Goal: Task Accomplishment & Management: Complete application form

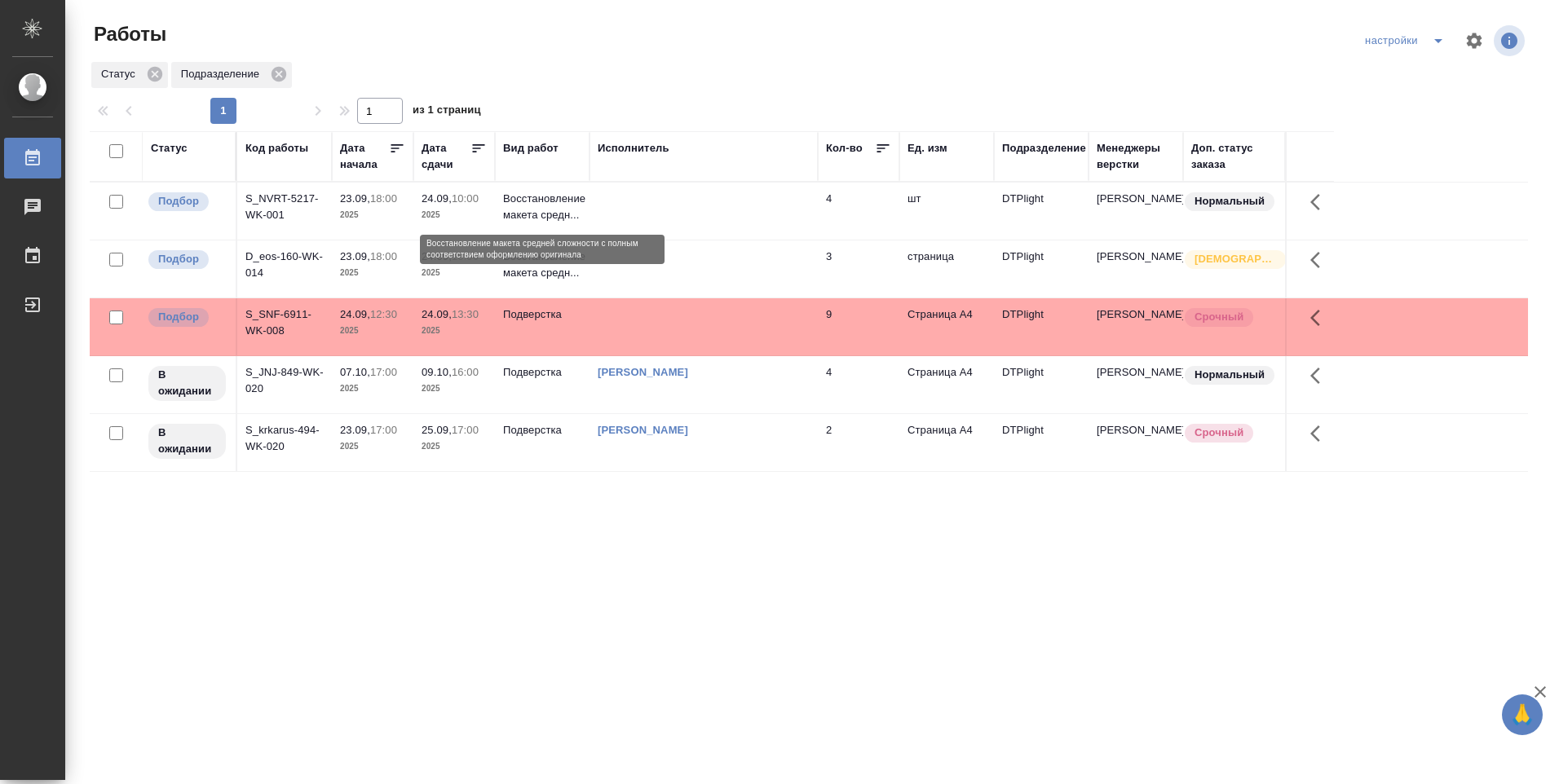
click at [530, 215] on p "Восстановление макета средн..." at bounding box center [542, 207] width 78 height 33
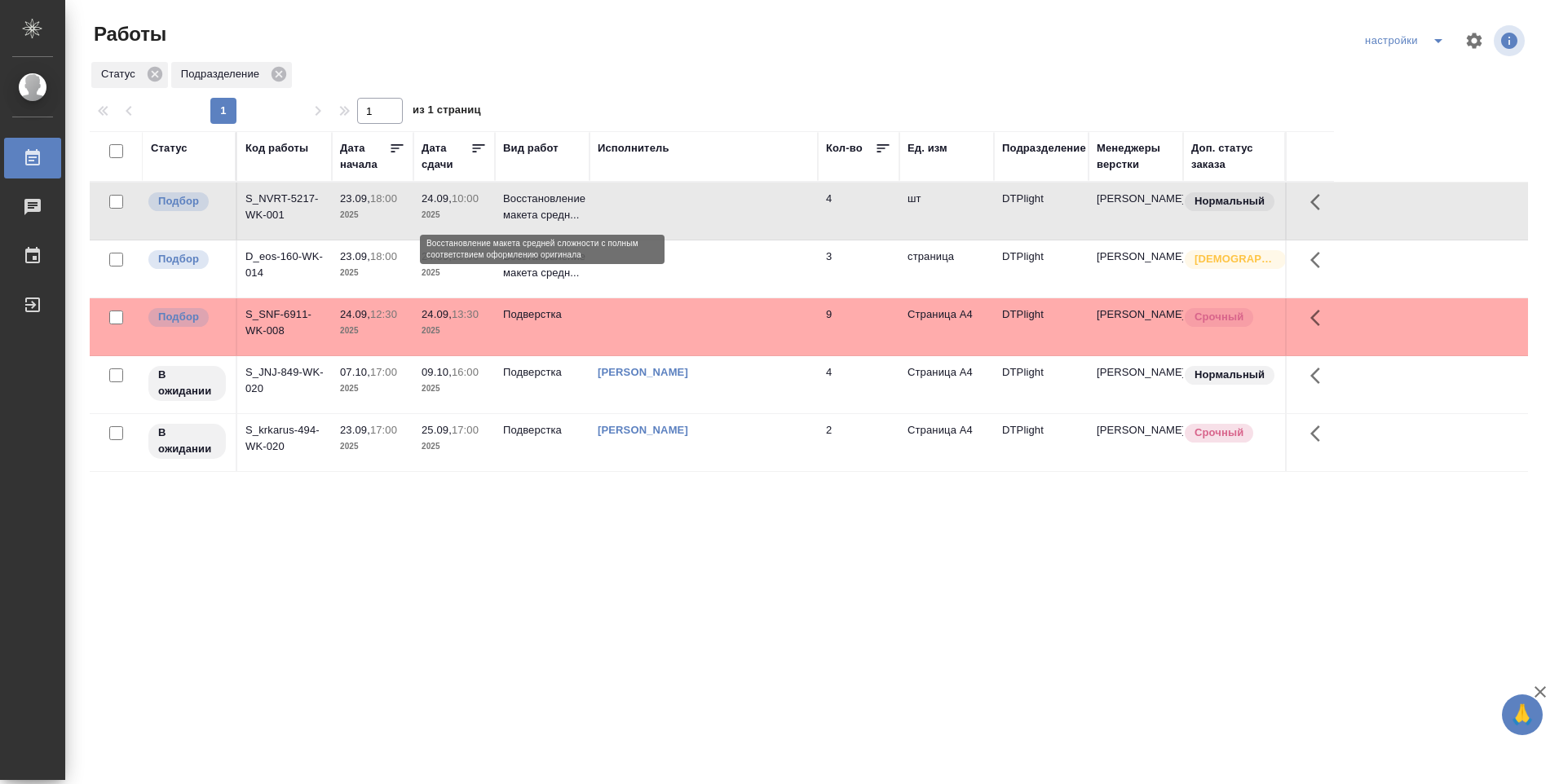
click at [530, 215] on p "Восстановление макета средн..." at bounding box center [542, 207] width 78 height 33
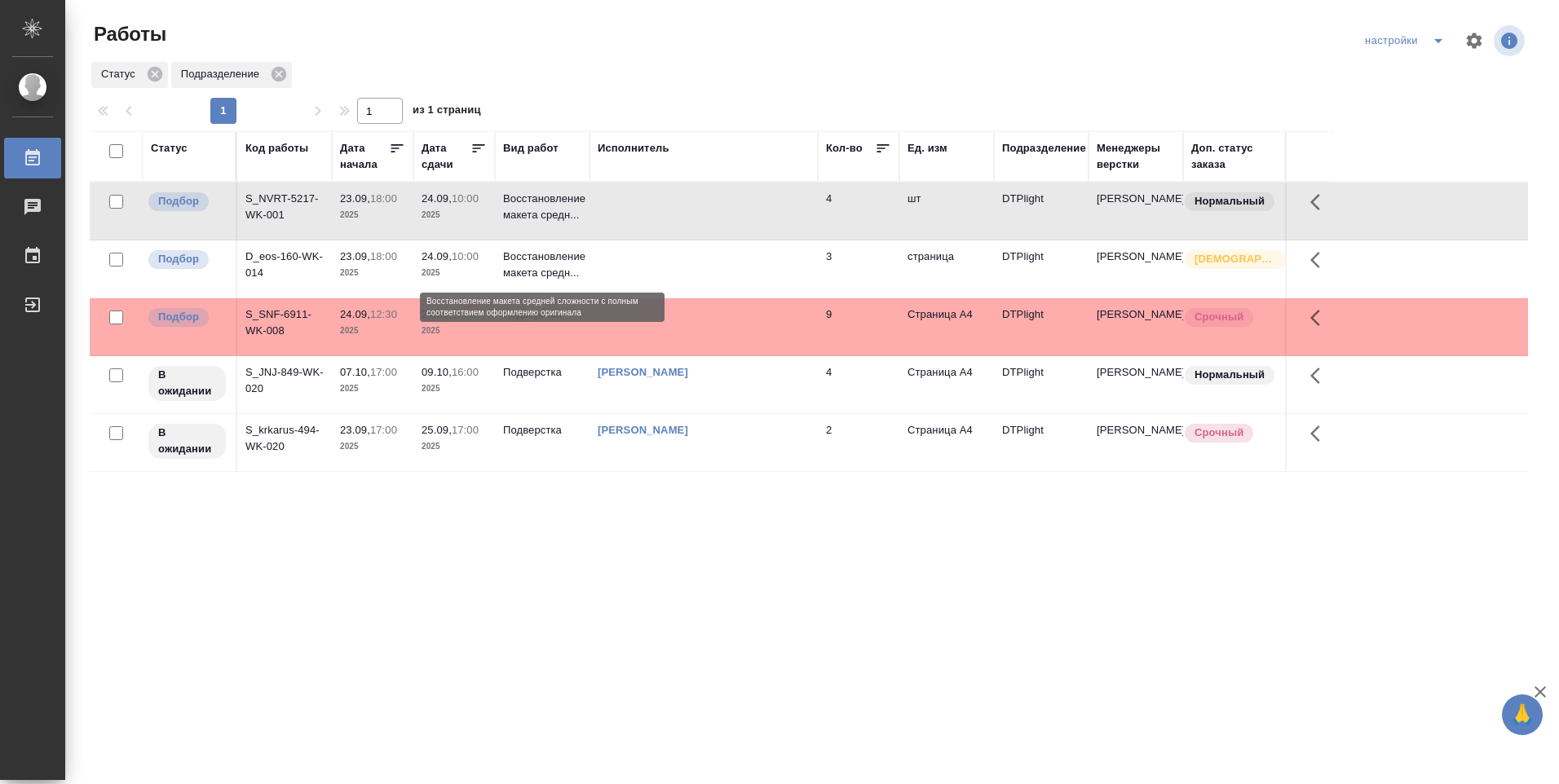
click at [581, 273] on td "Восстановление макета средн..." at bounding box center [542, 269] width 94 height 57
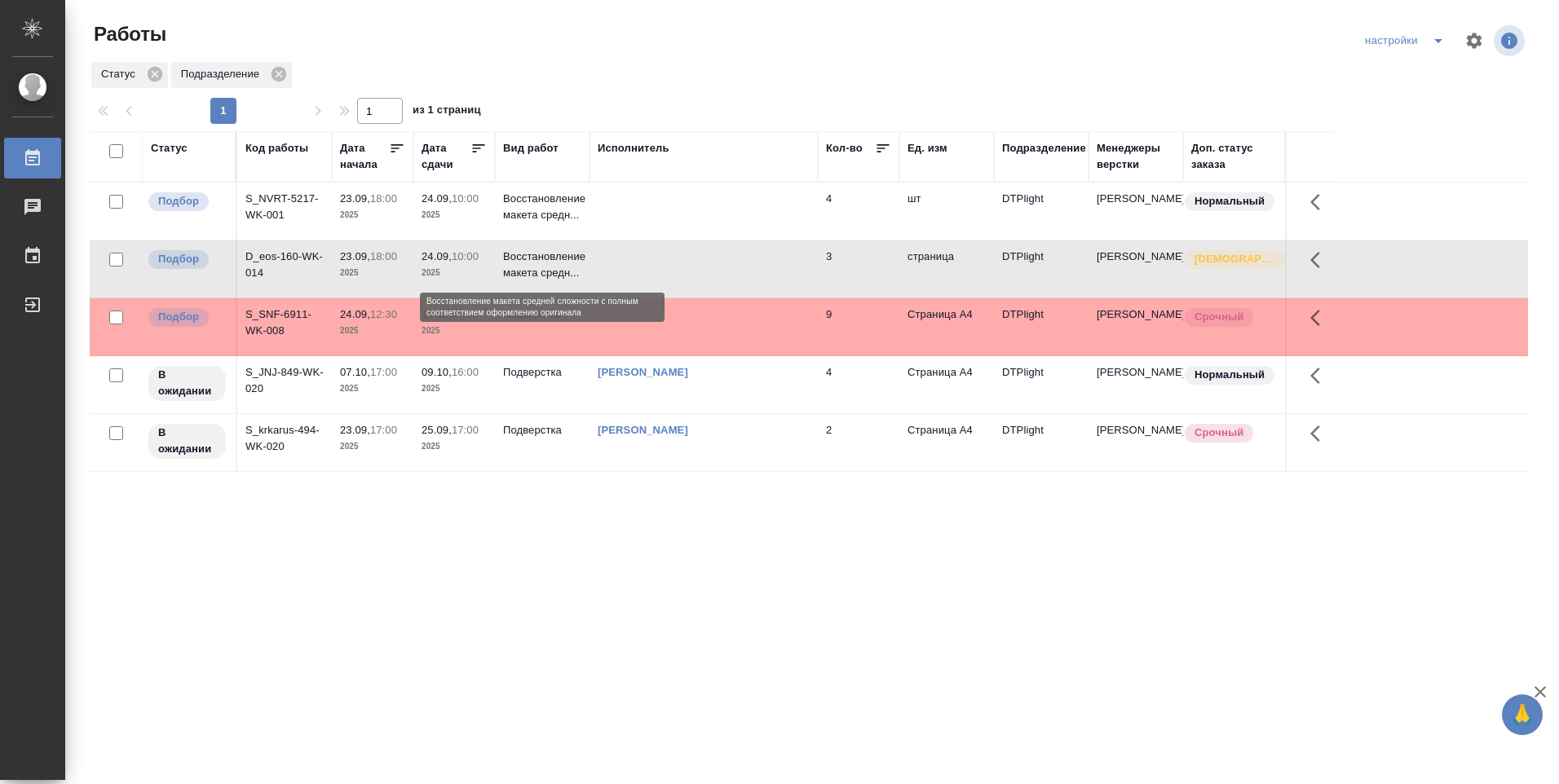
click at [569, 272] on p "Восстановление макета средн..." at bounding box center [542, 265] width 78 height 33
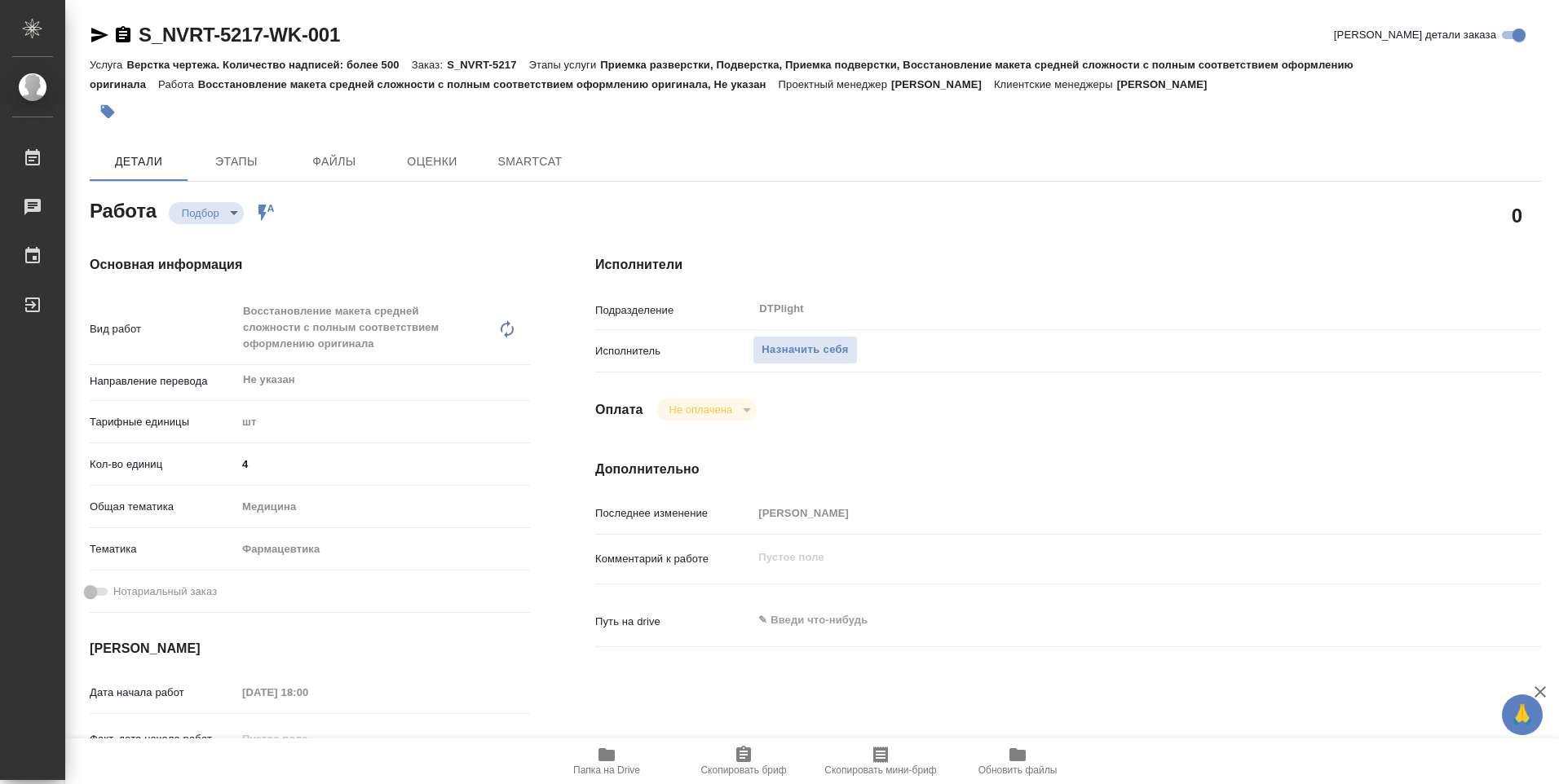
type textarea "x"
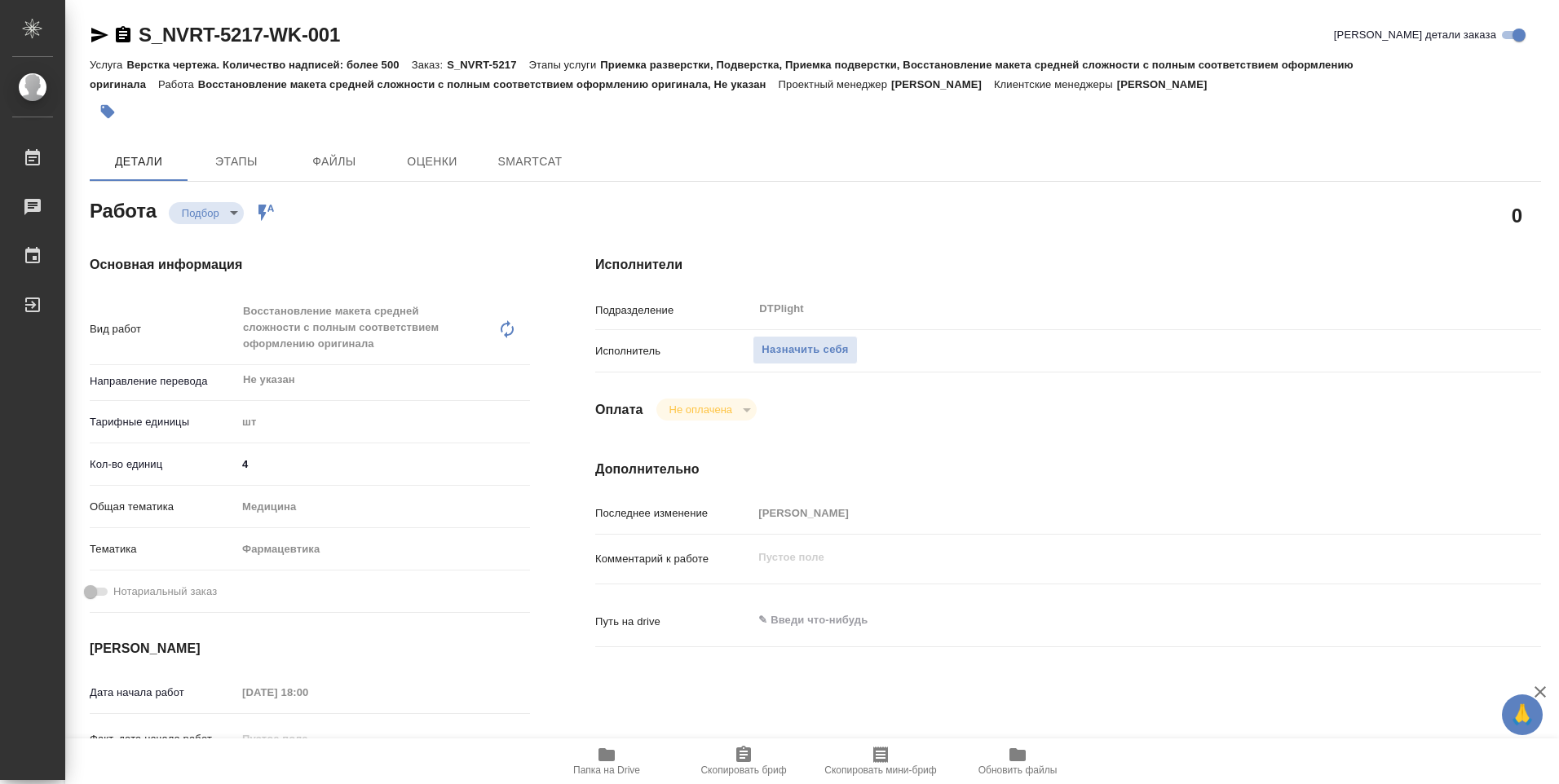
type textarea "x"
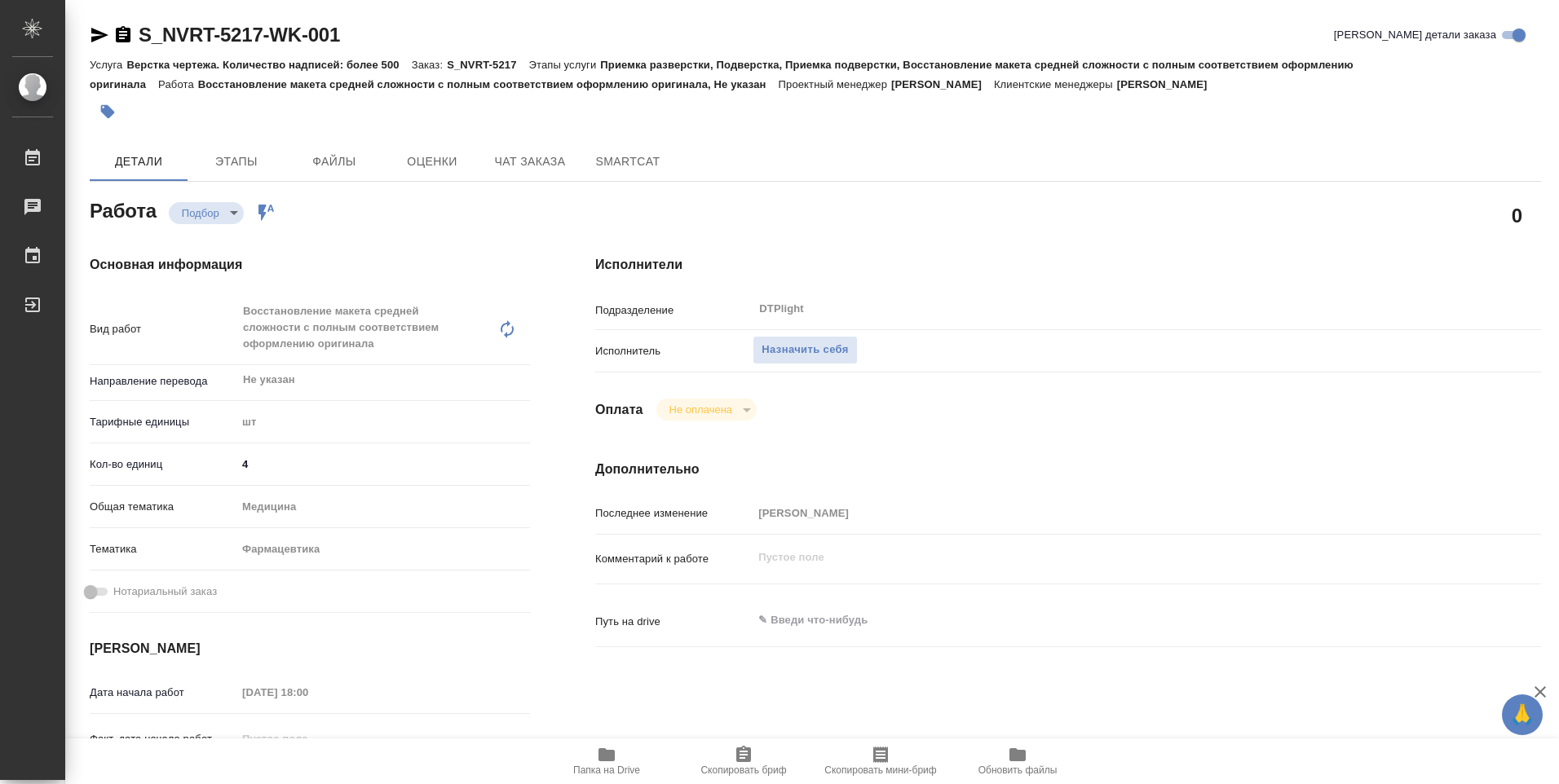
type textarea "x"
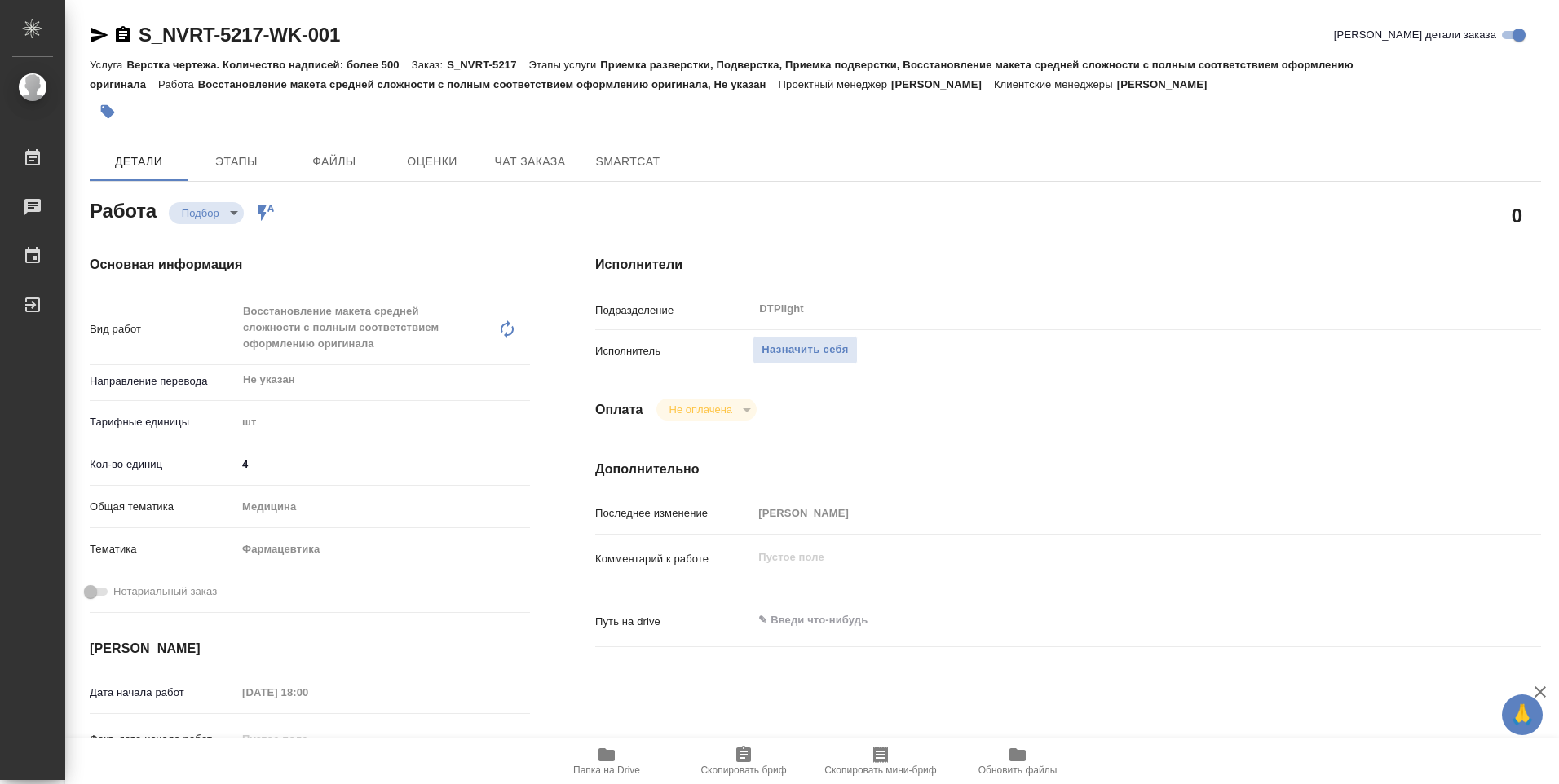
type textarea "x"
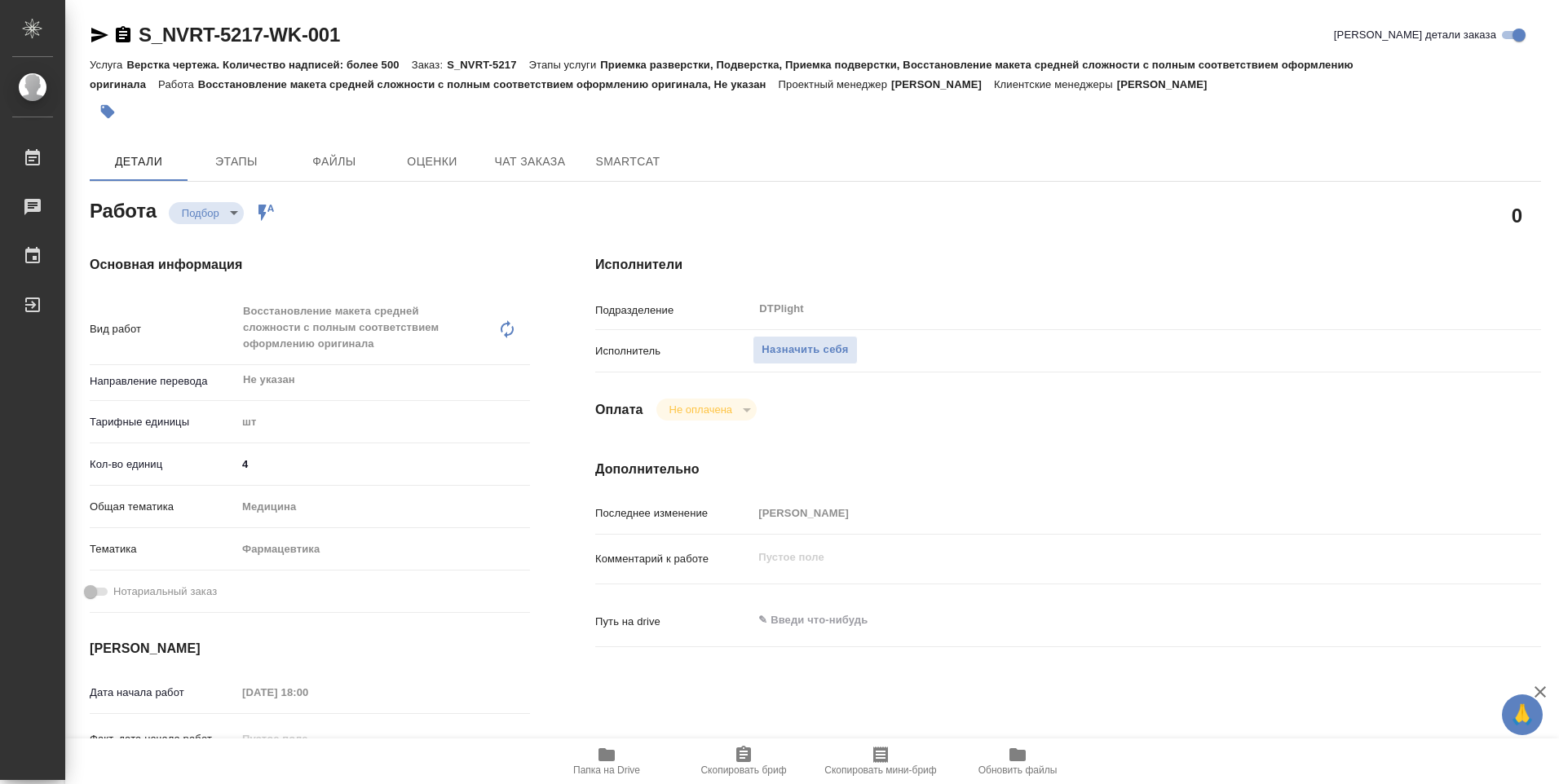
click at [623, 765] on span "Папка на Drive" at bounding box center [607, 770] width 67 height 12
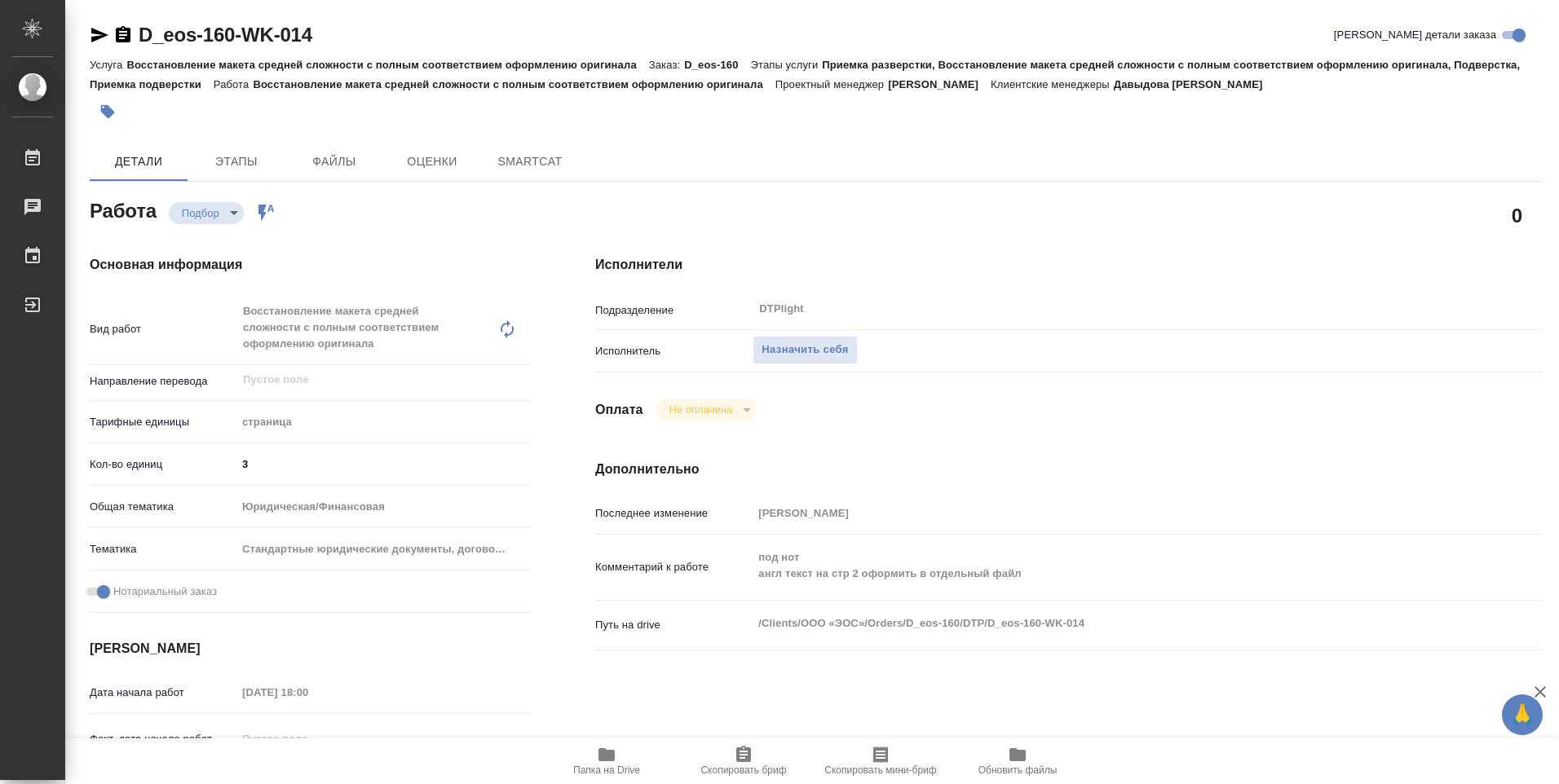
type textarea "x"
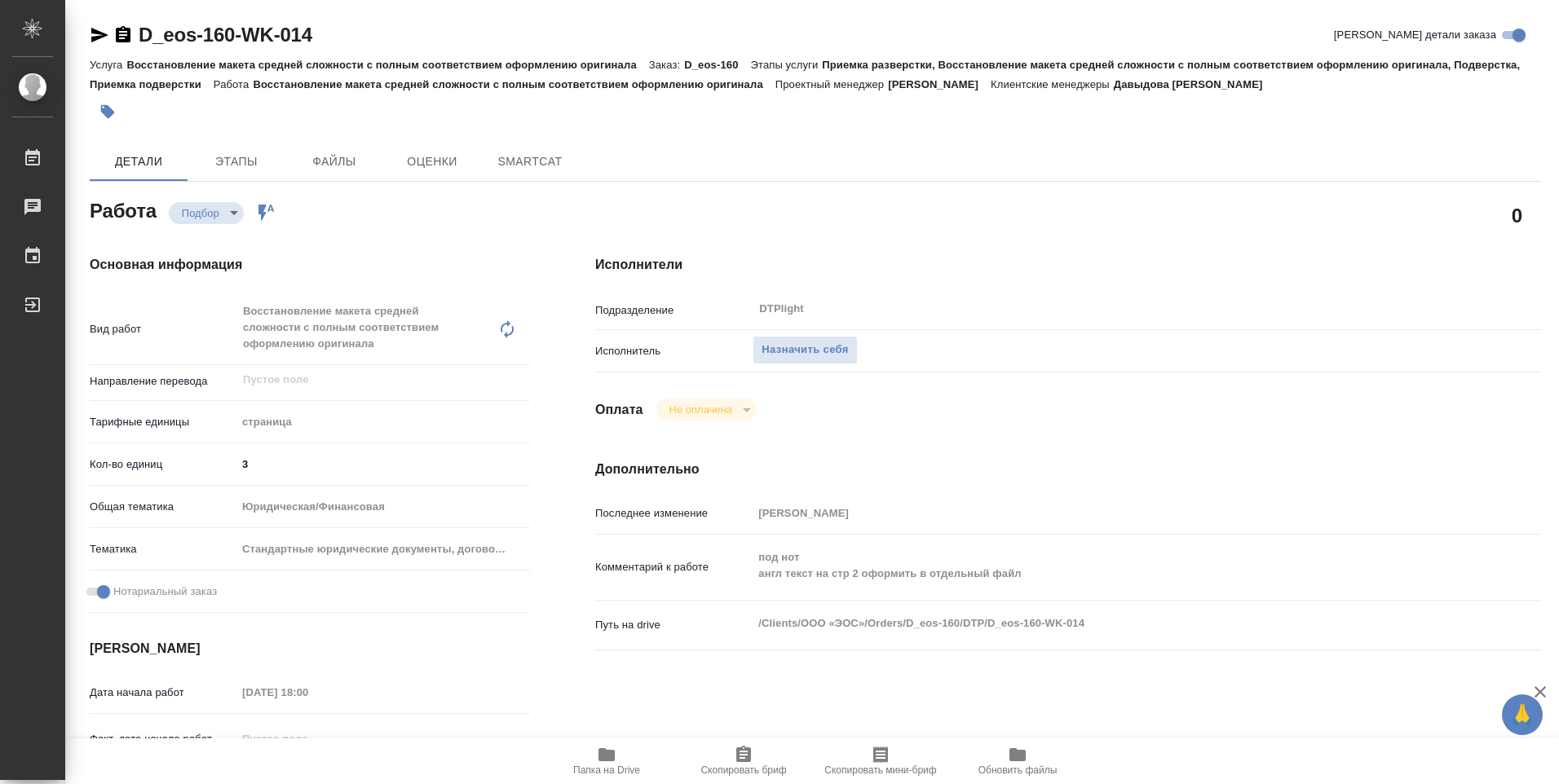
type textarea "x"
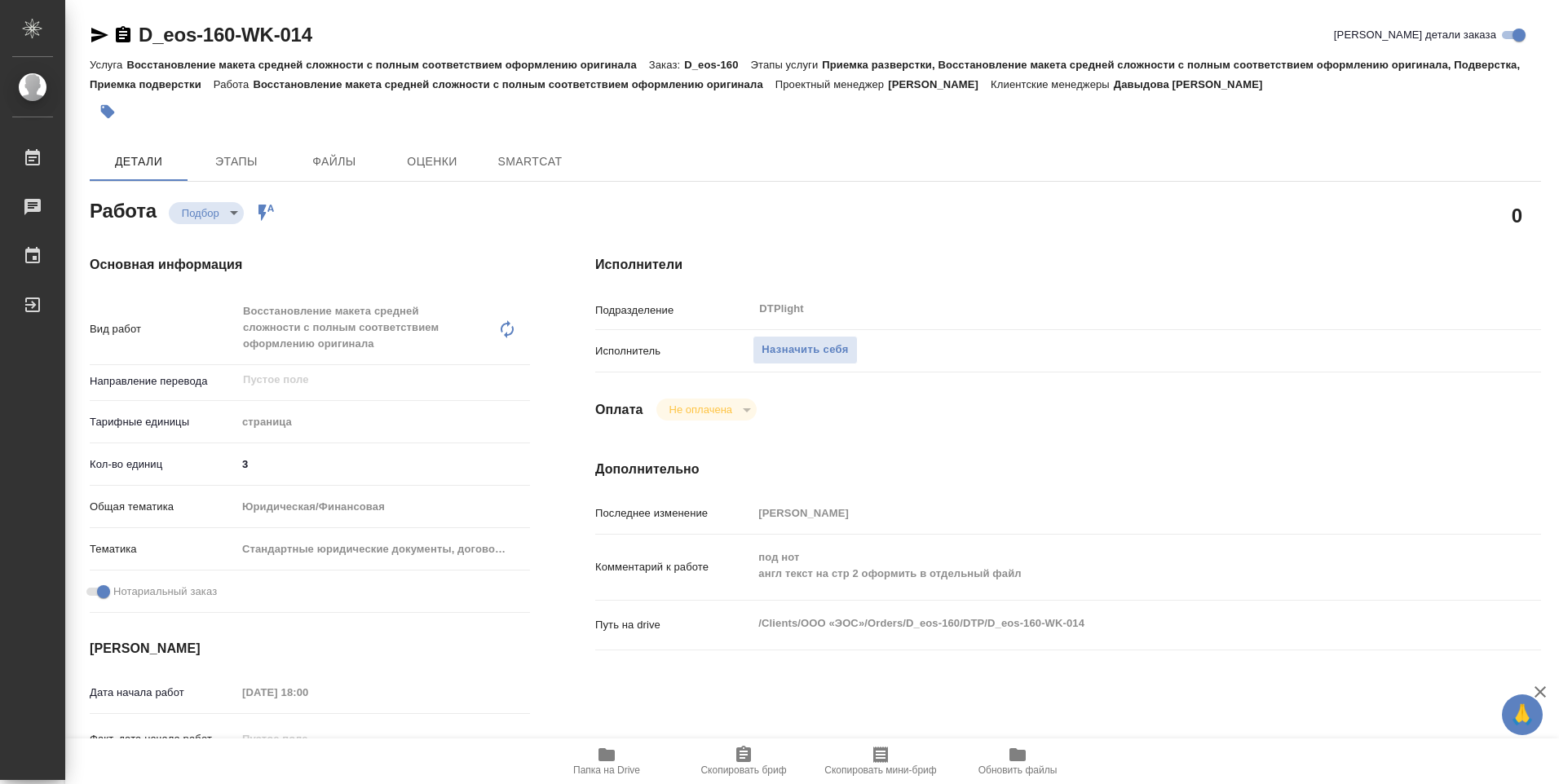
type textarea "x"
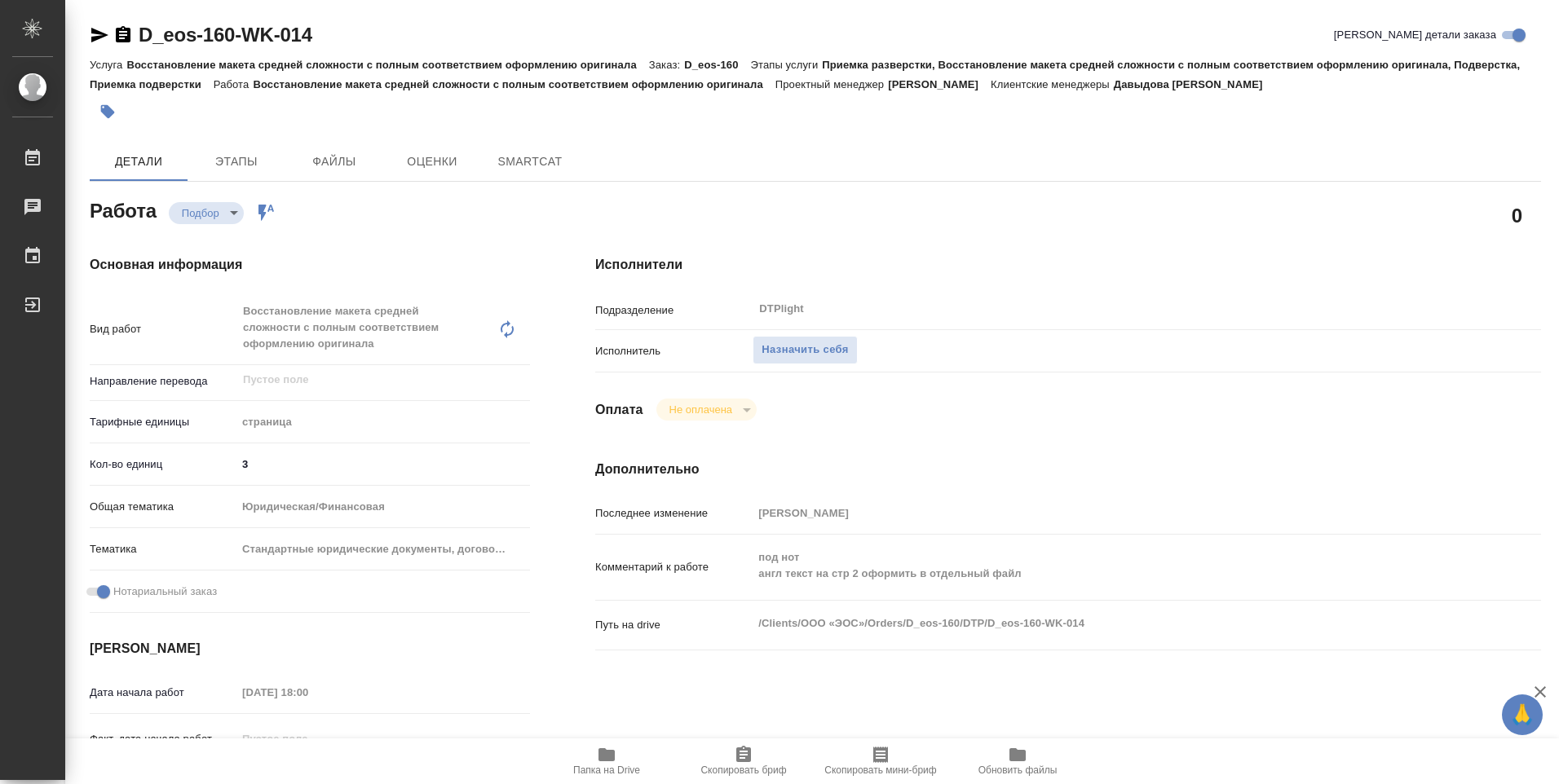
type textarea "x"
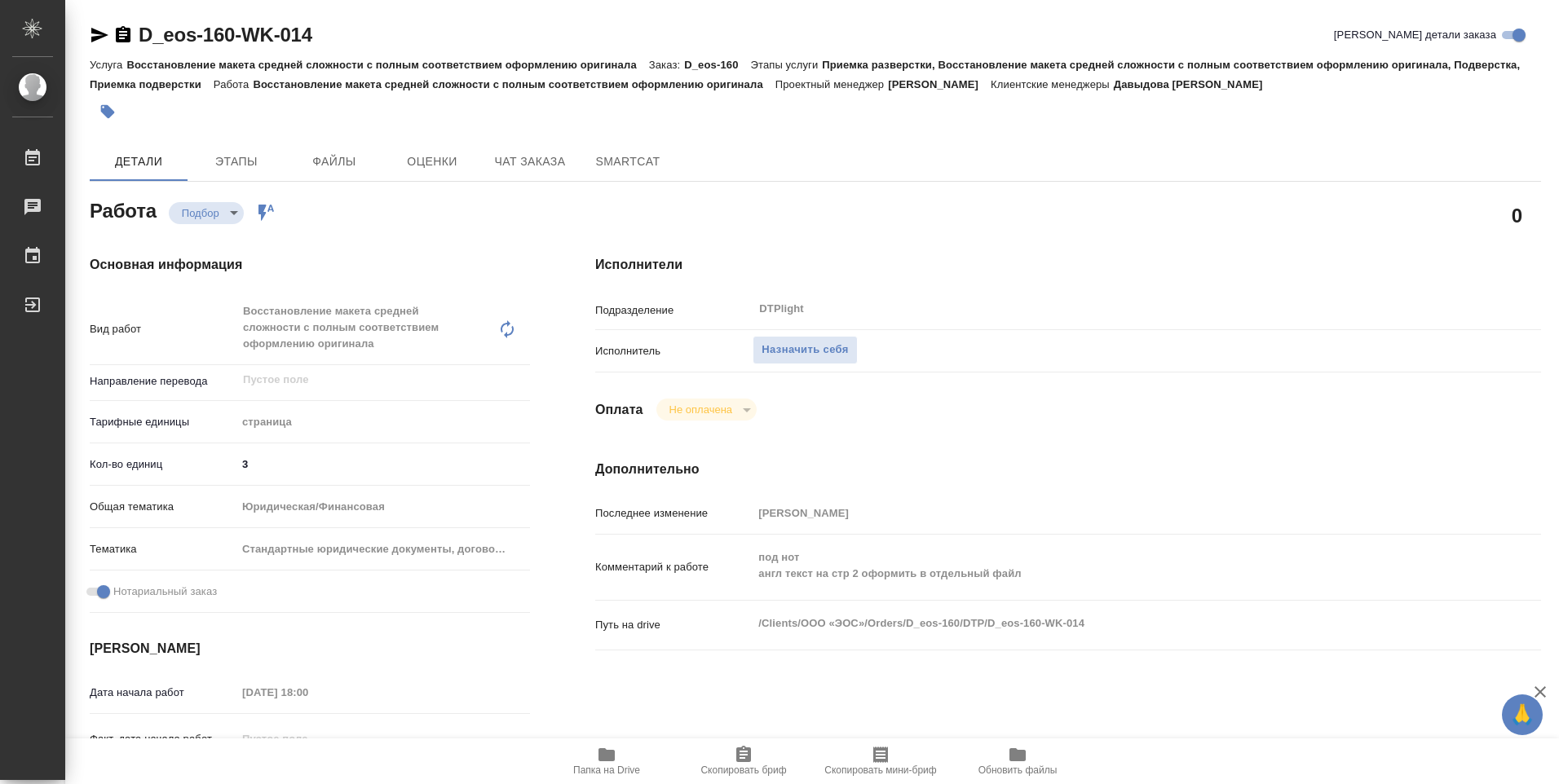
click at [603, 758] on icon "button" at bounding box center [607, 755] width 16 height 13
type textarea "x"
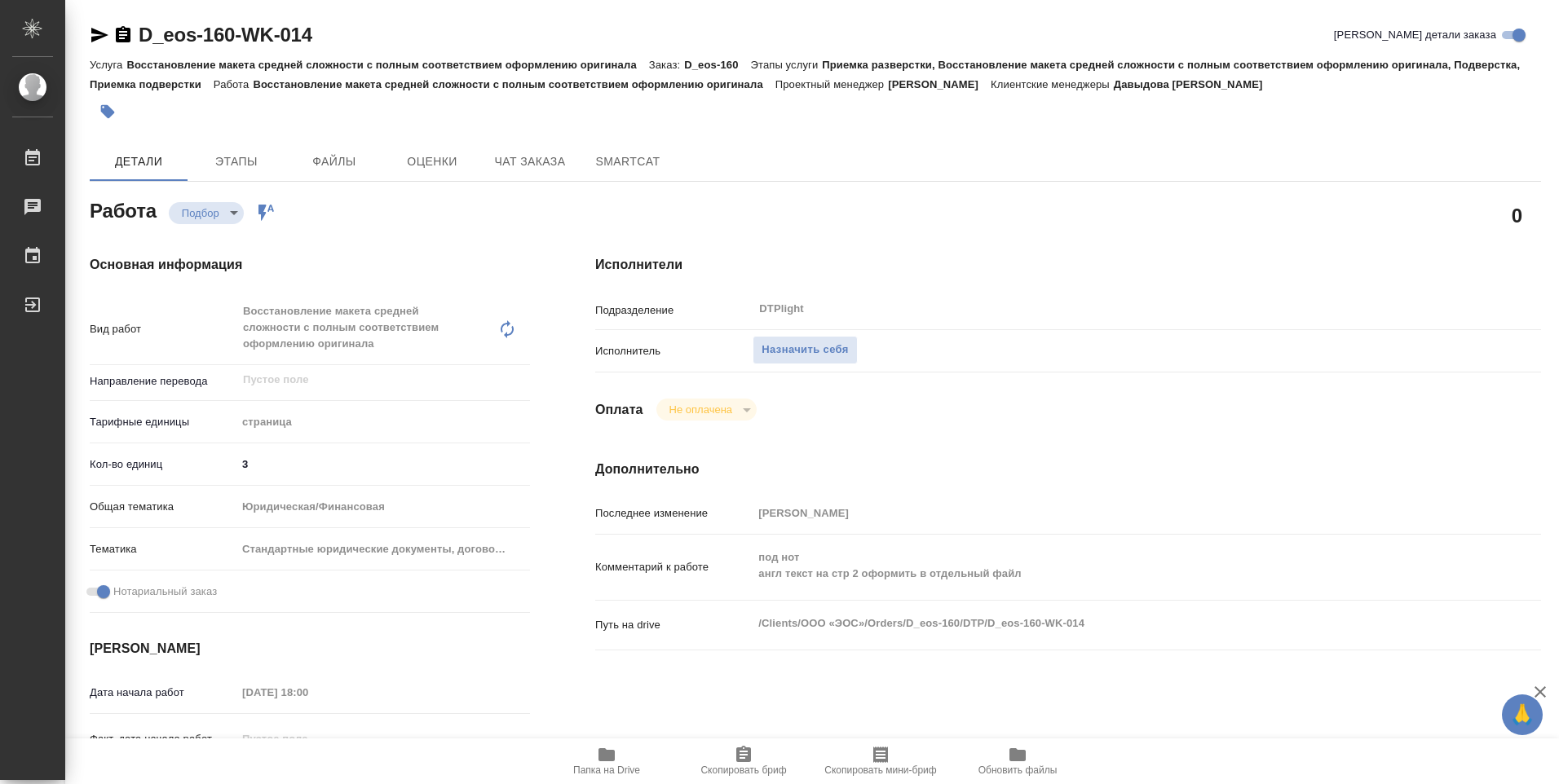
type textarea "x"
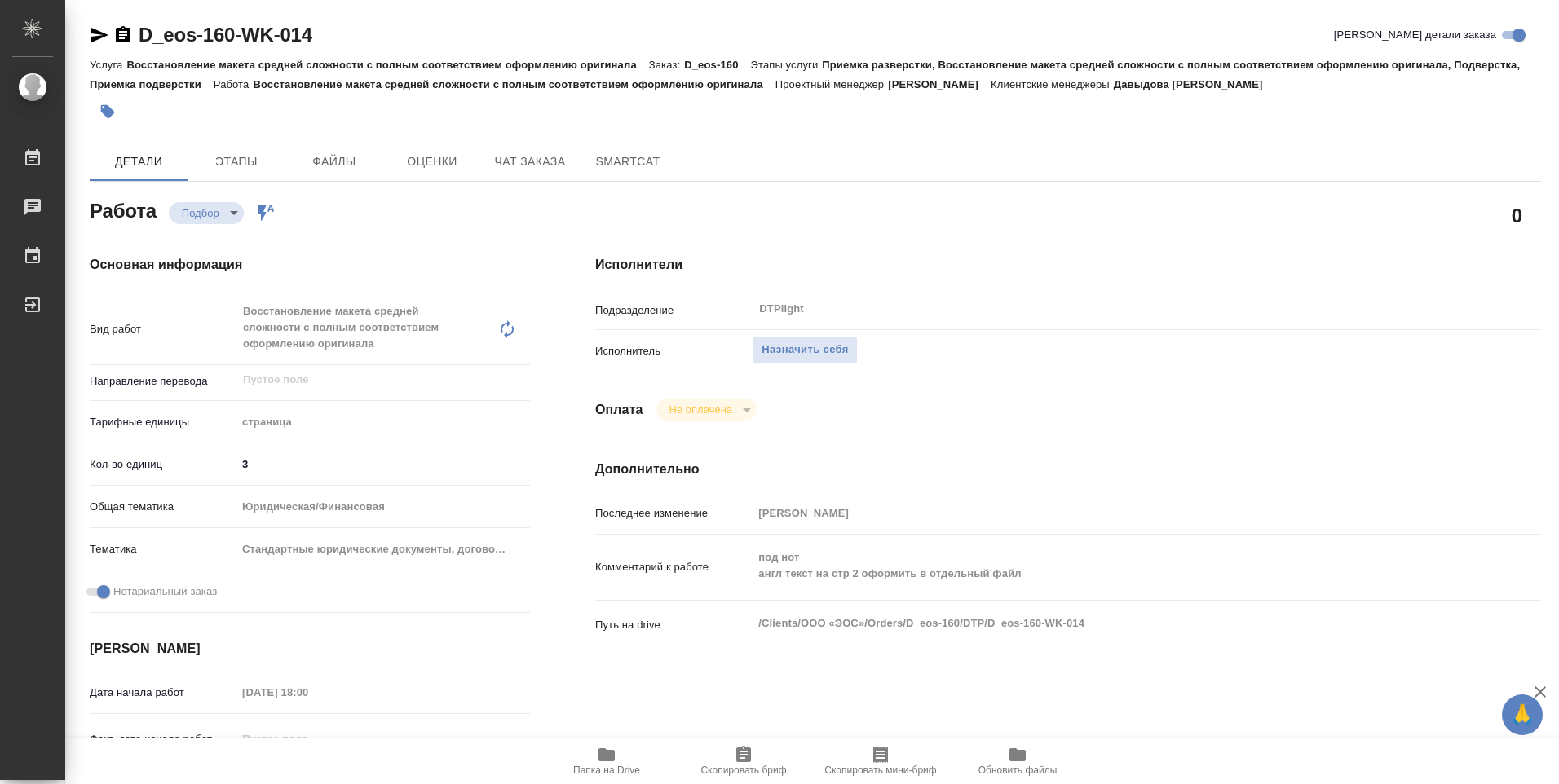
type textarea "x"
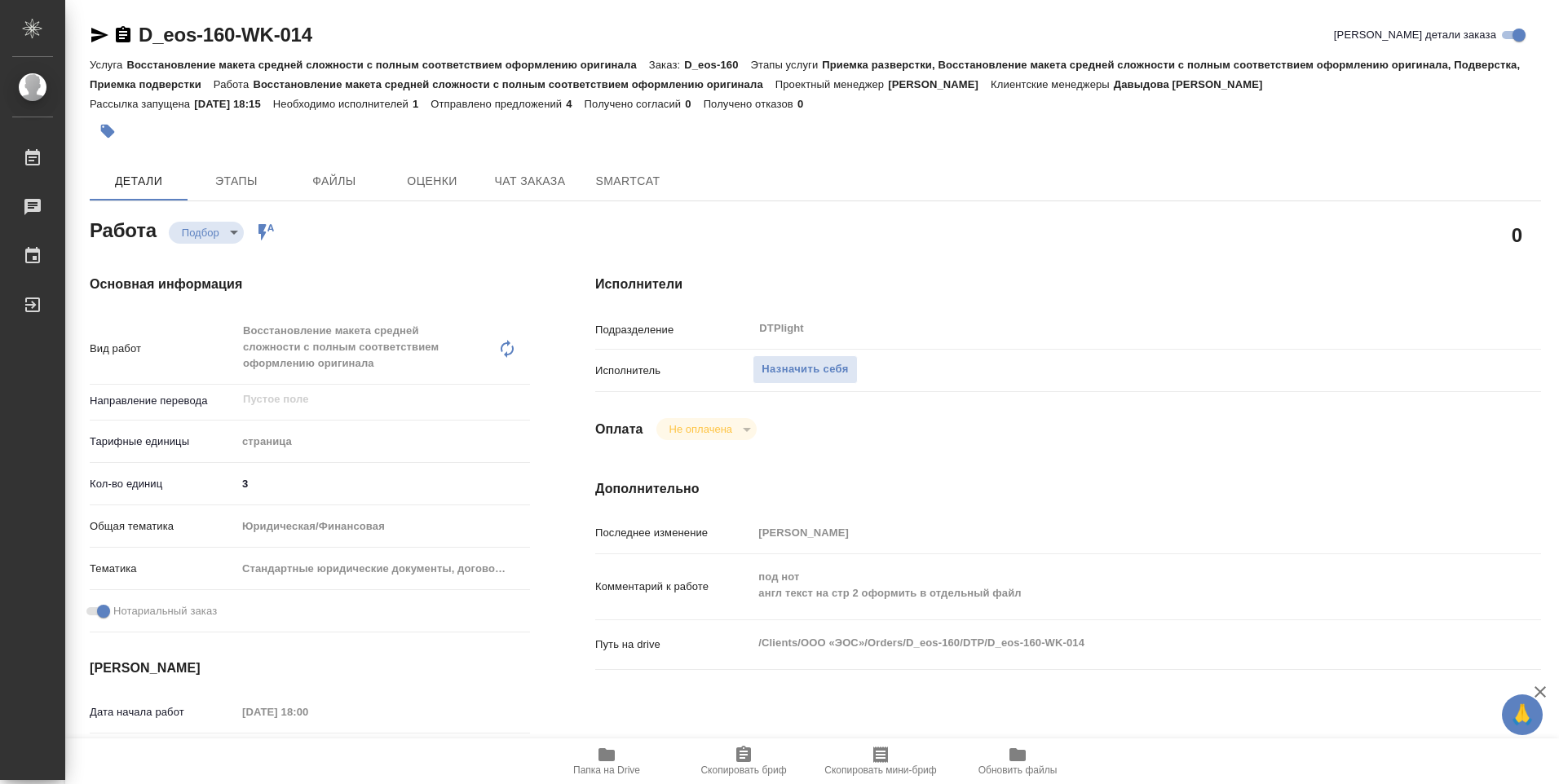
type textarea "x"
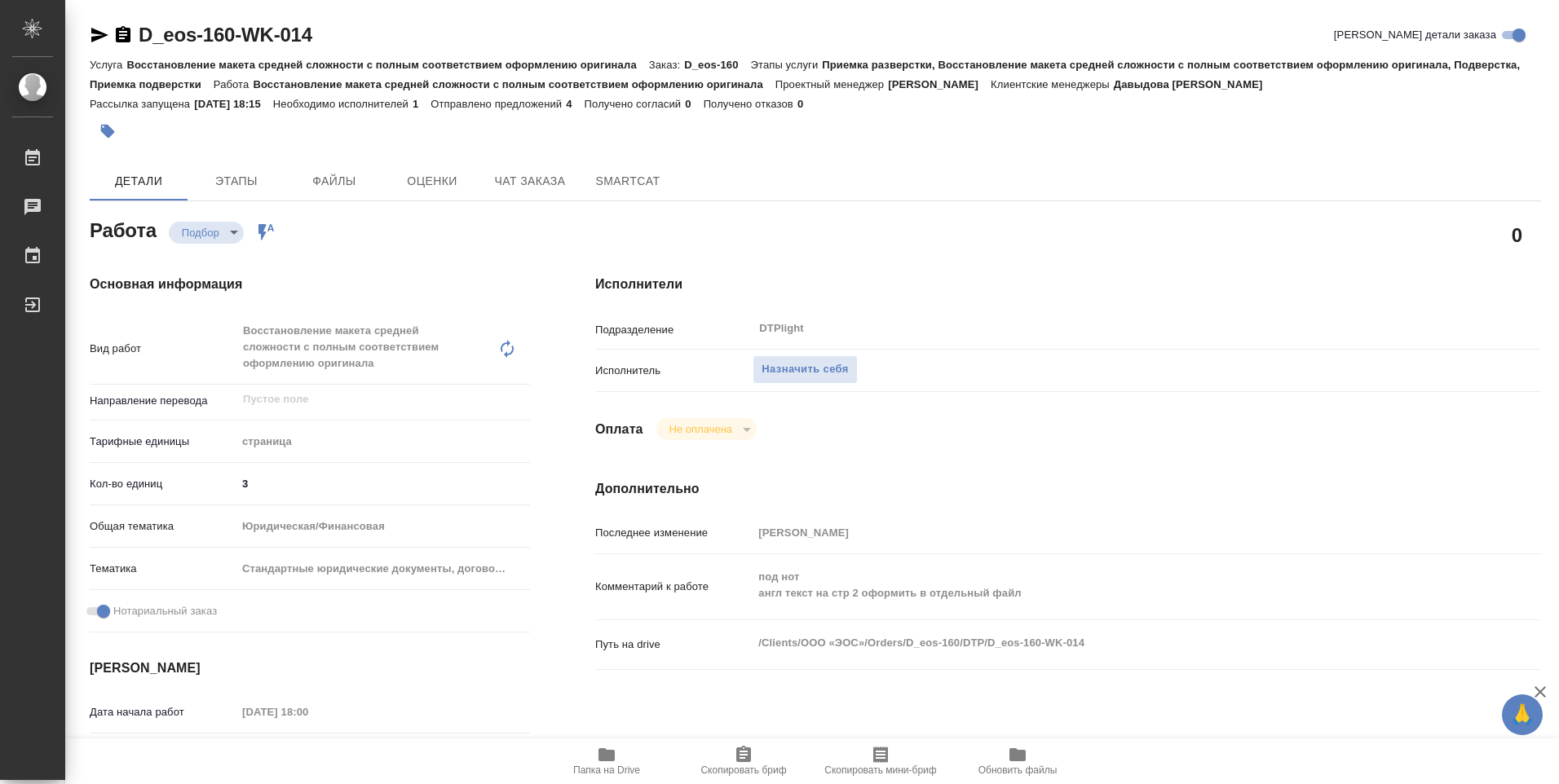
type textarea "x"
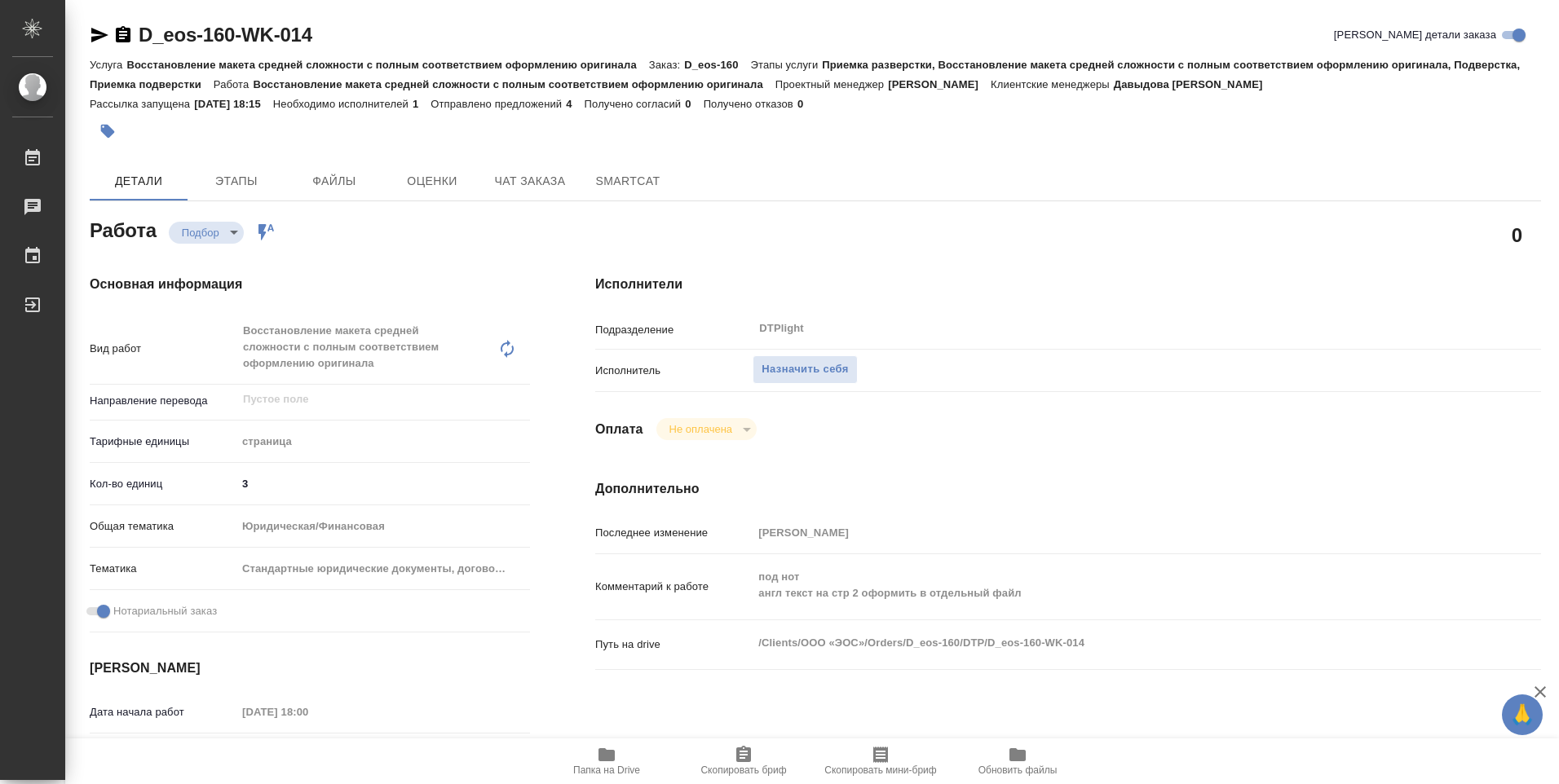
type textarea "x"
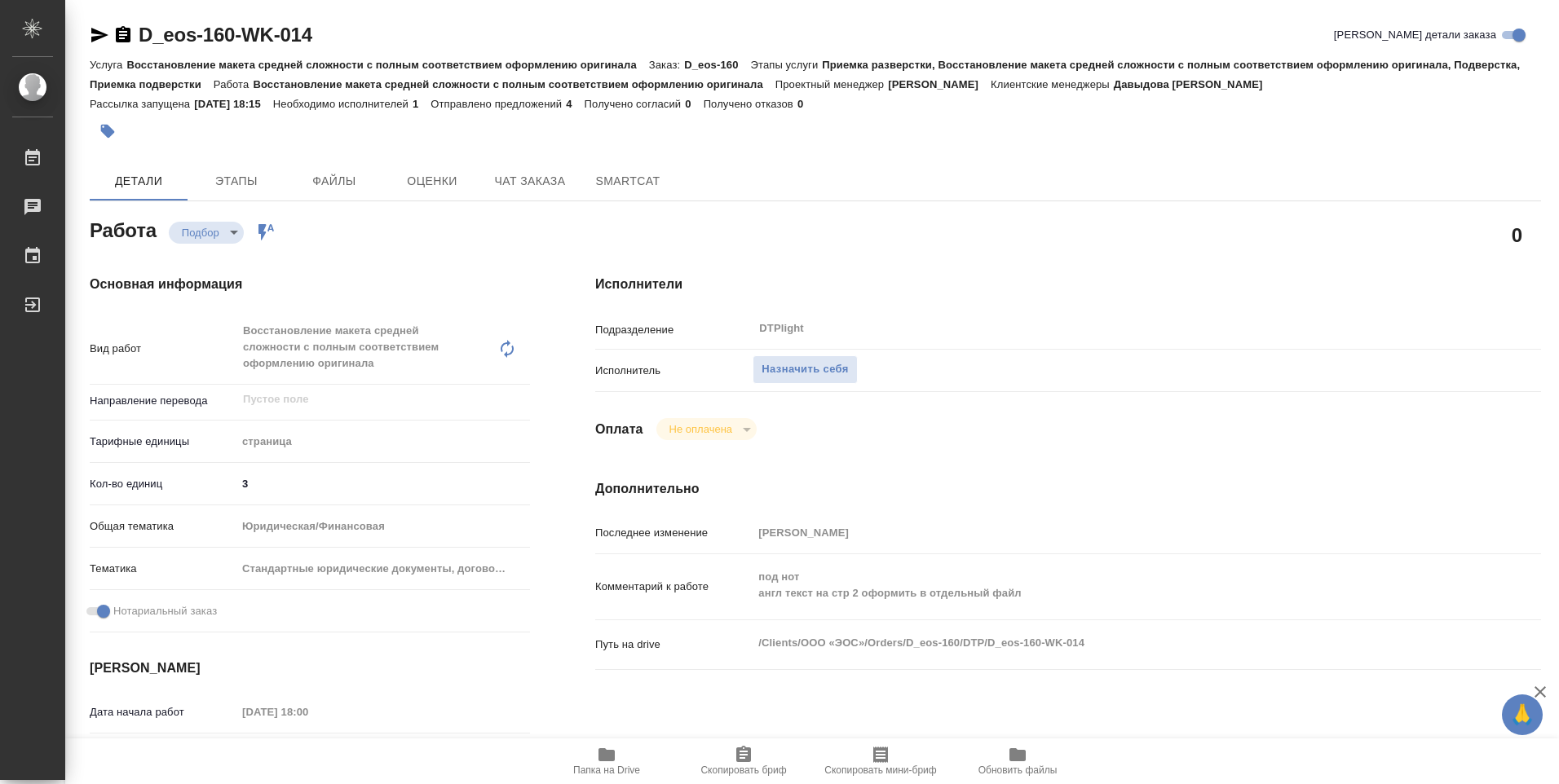
type textarea "x"
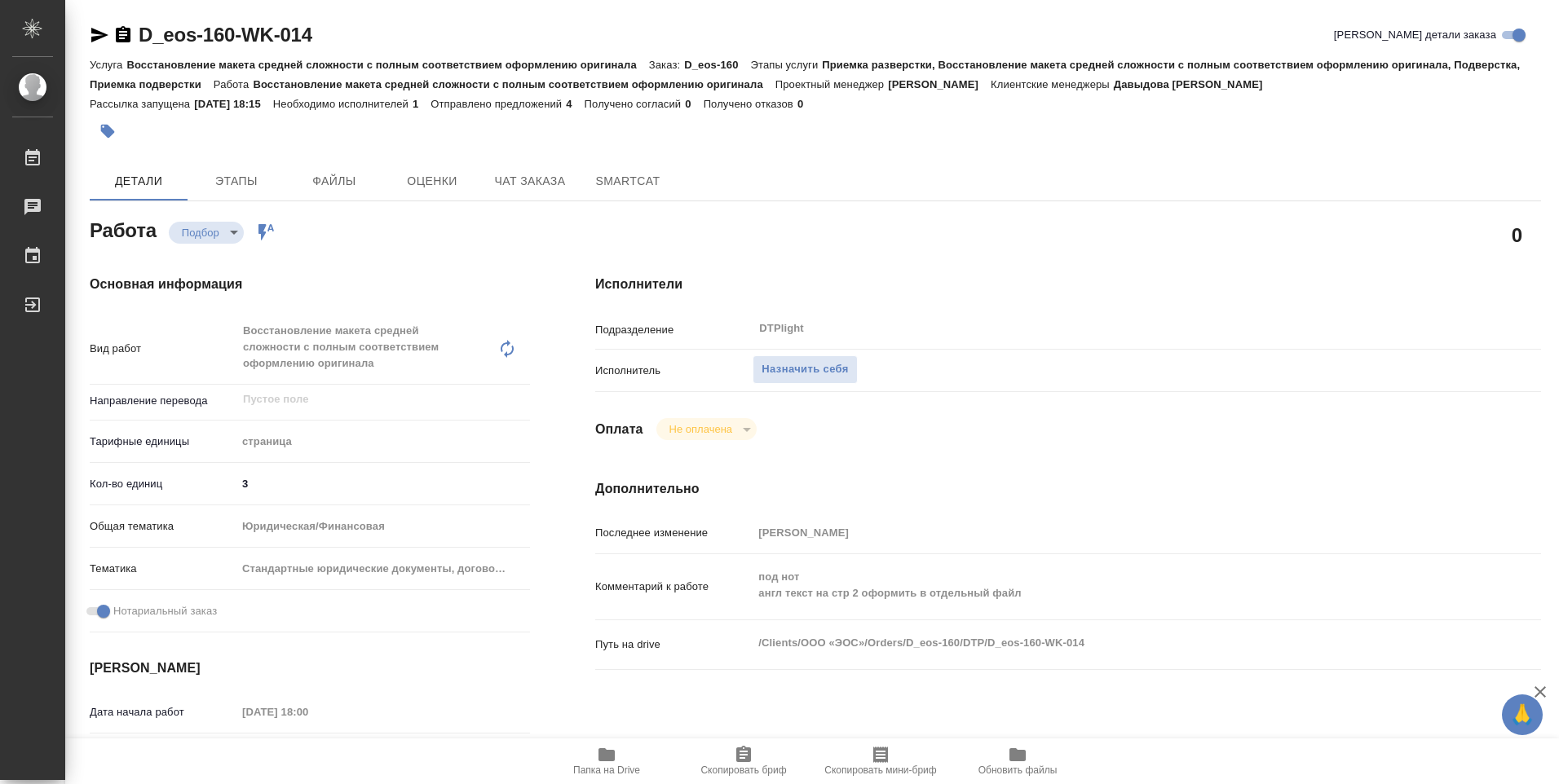
click at [620, 755] on span "Папка на Drive" at bounding box center [607, 760] width 118 height 31
type textarea "x"
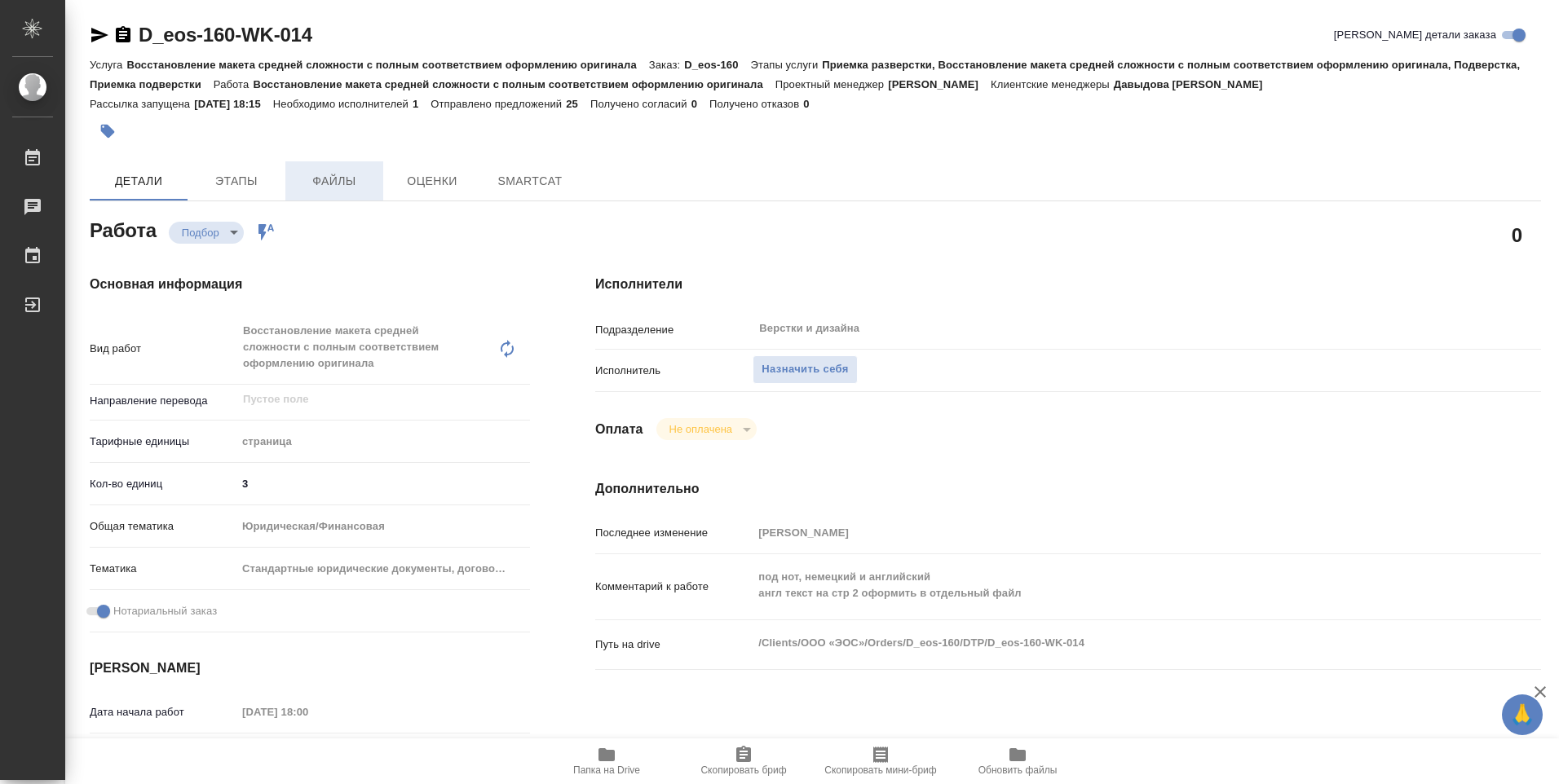
type textarea "x"
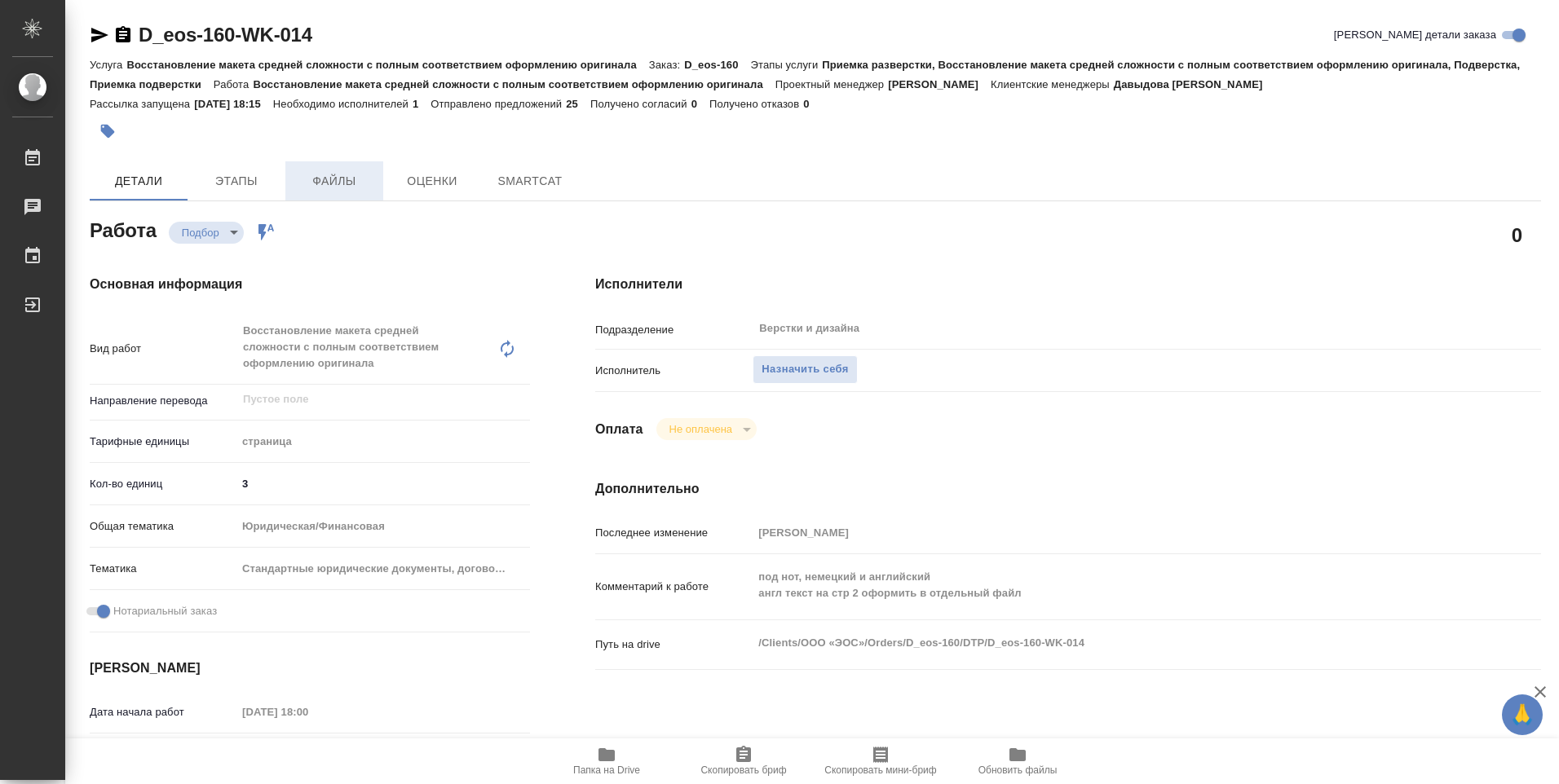
type textarea "x"
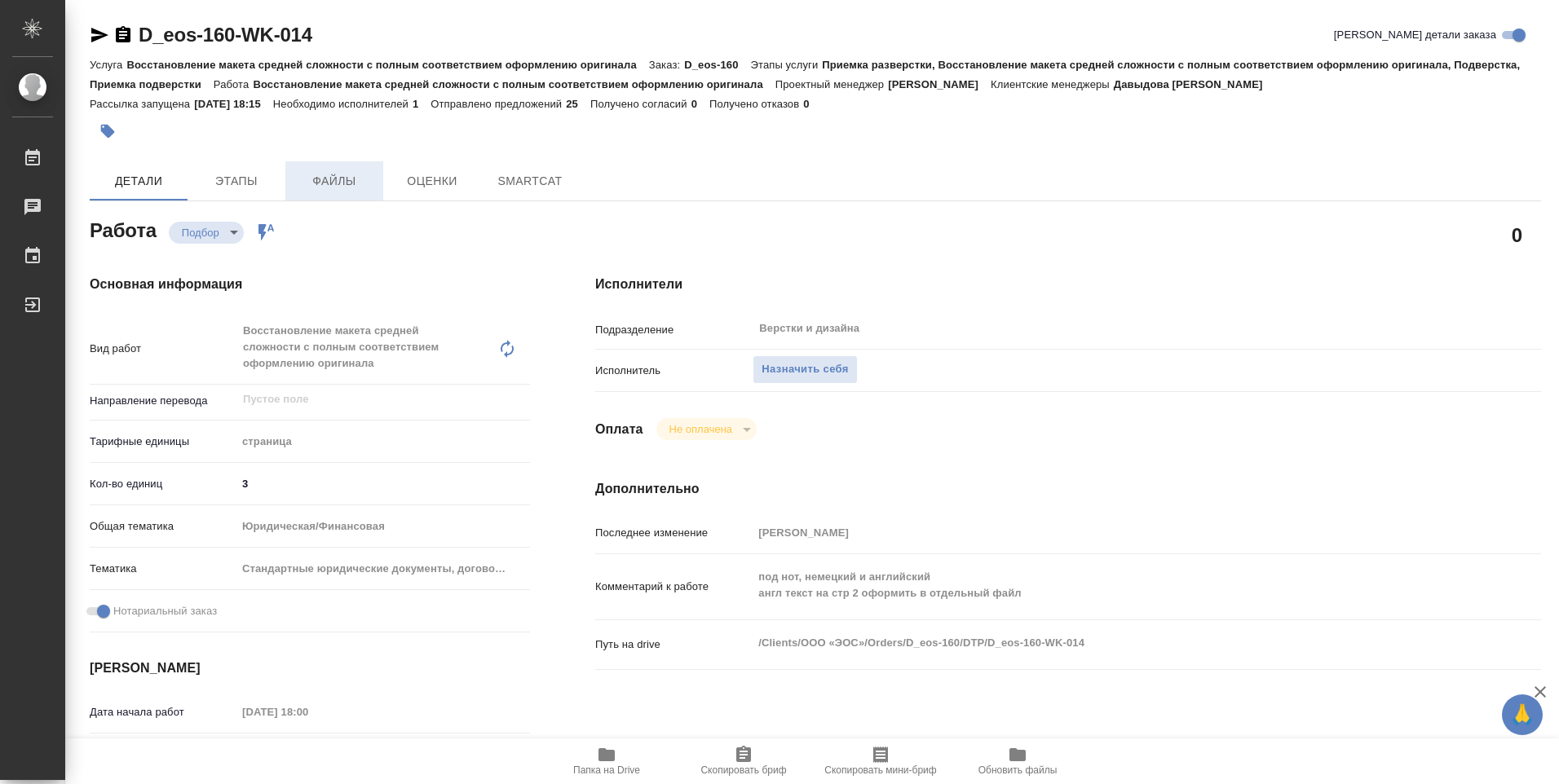
type textarea "x"
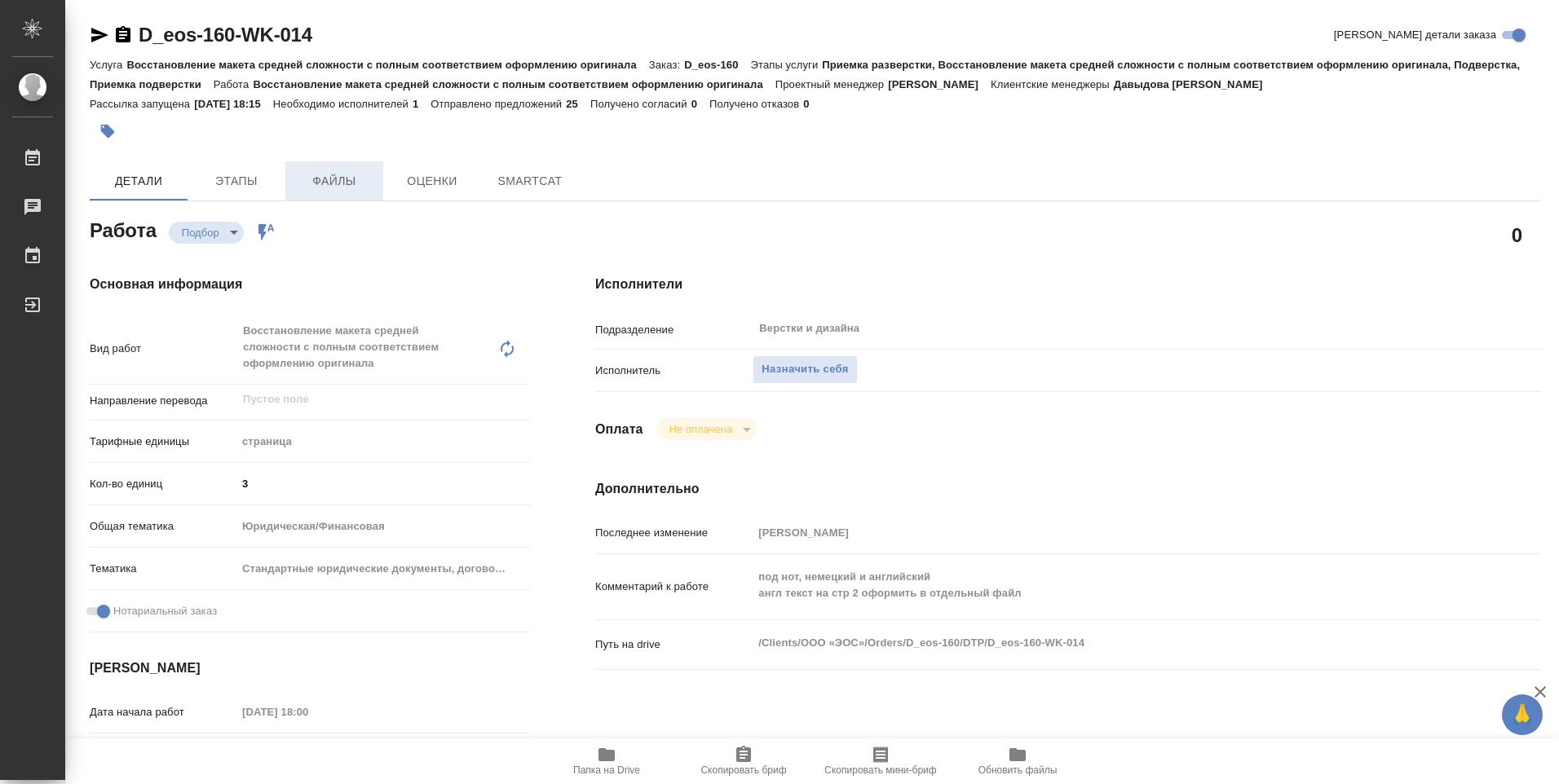
type textarea "x"
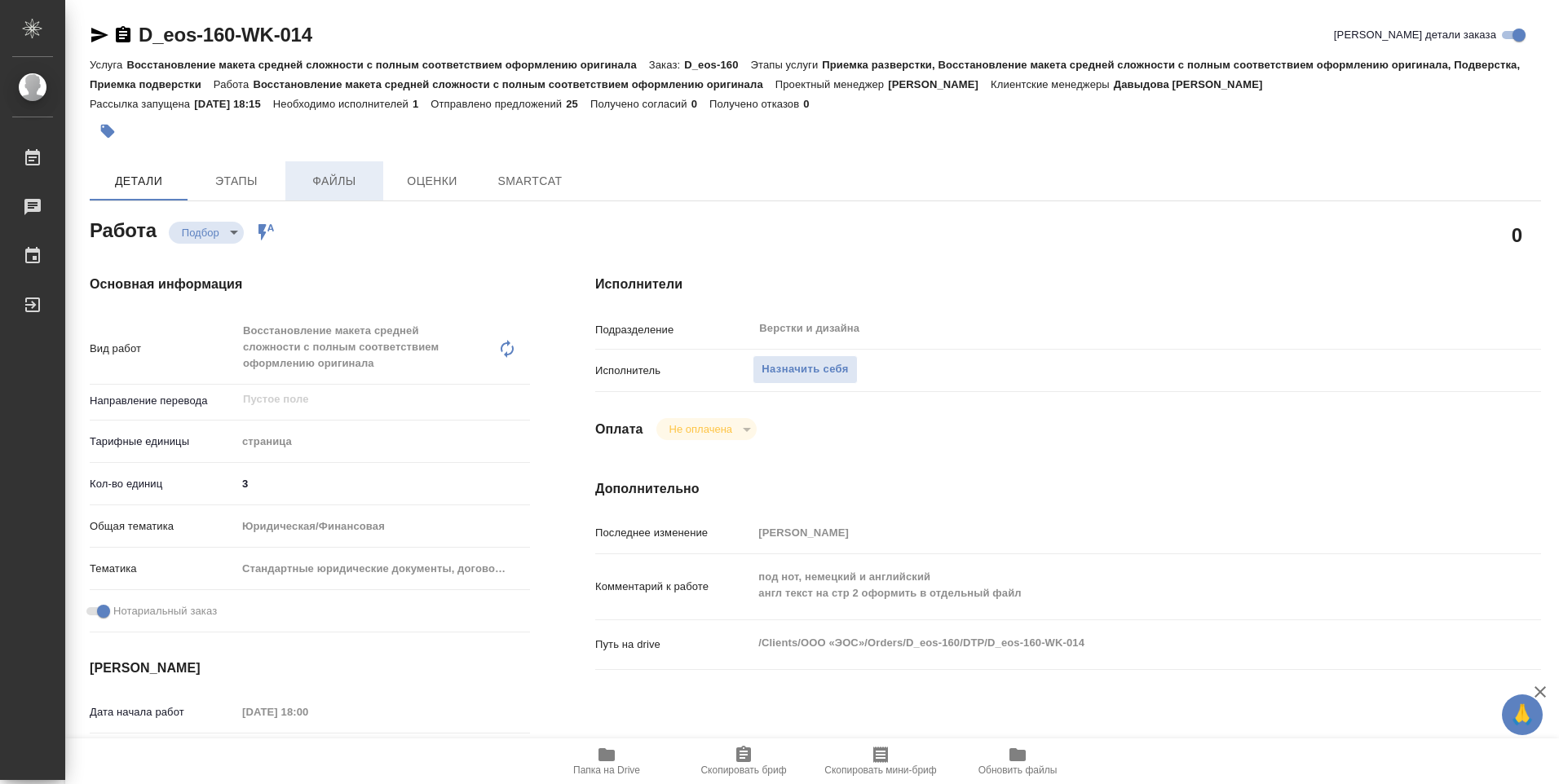
type textarea "x"
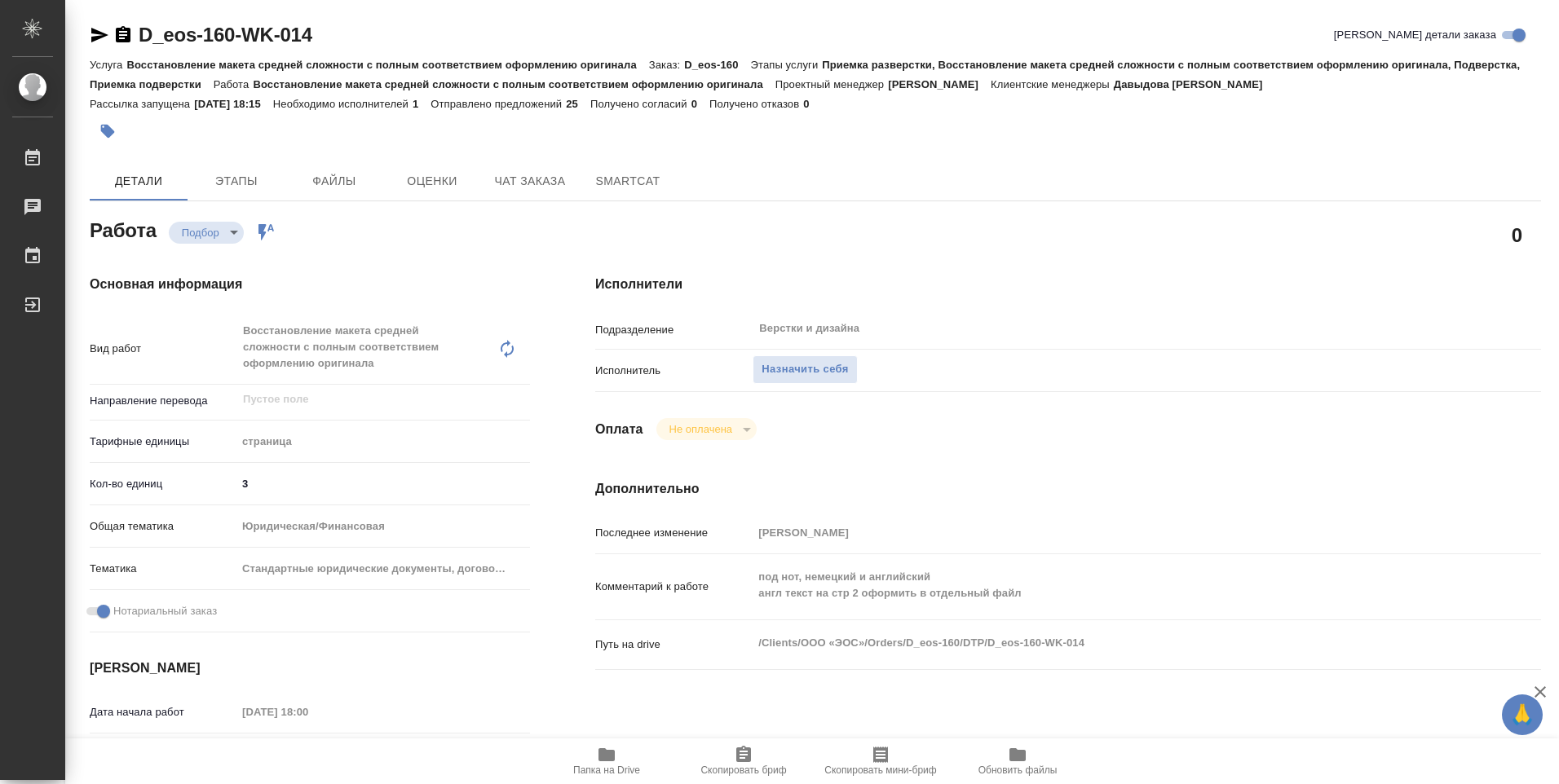
type textarea "x"
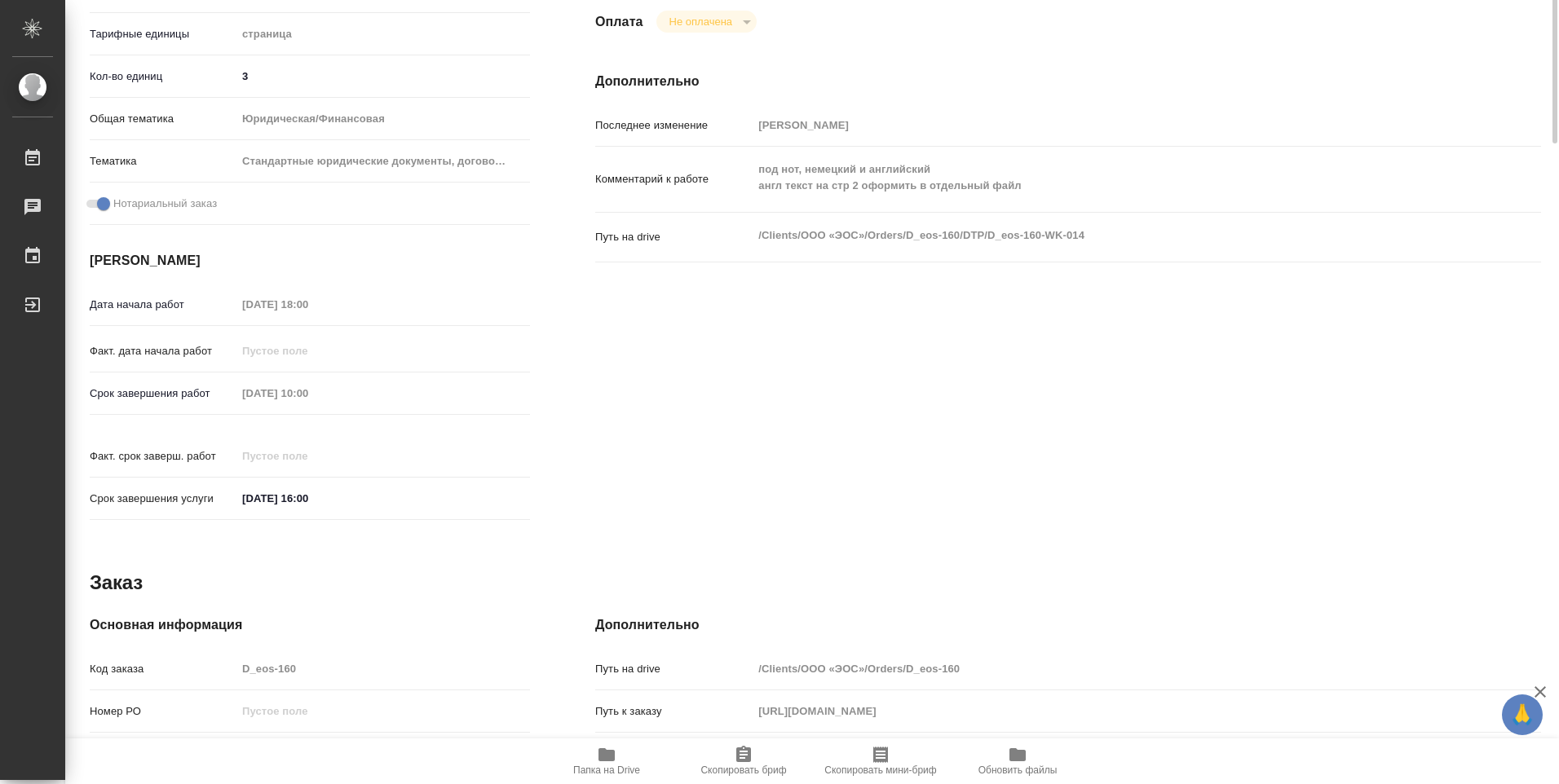
type textarea "x"
